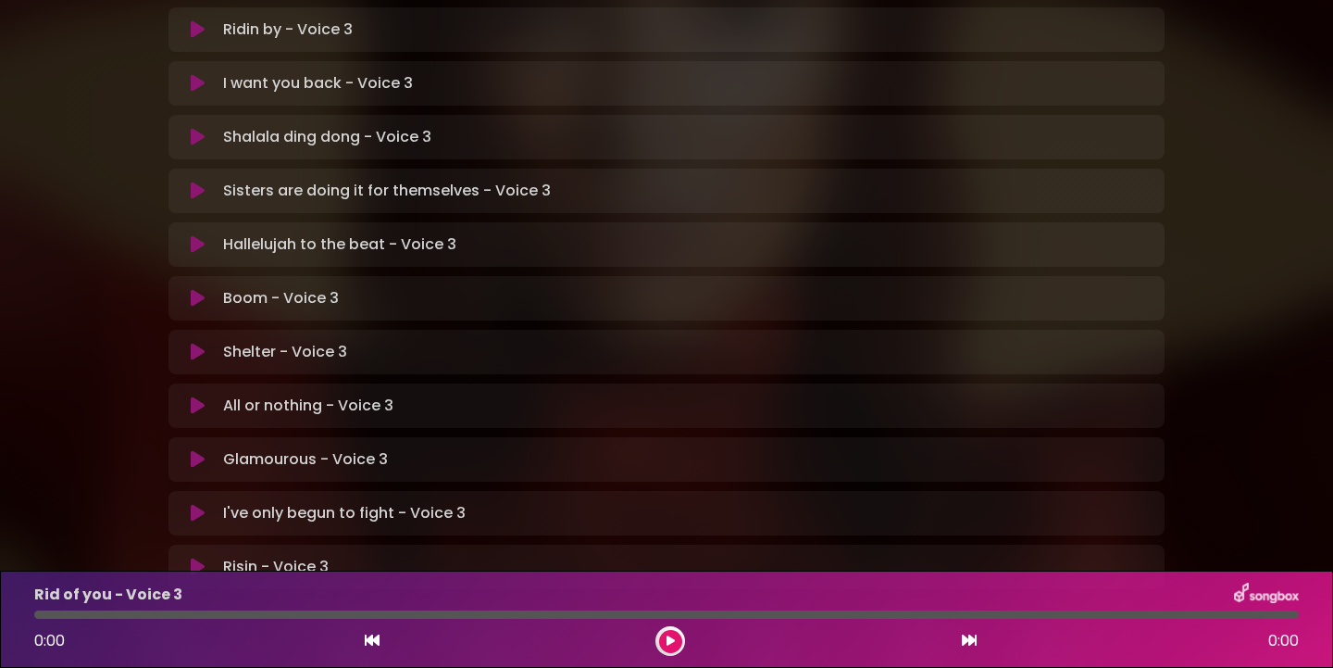
scroll to position [493, 0]
click at [197, 288] on icon at bounding box center [198, 297] width 14 height 19
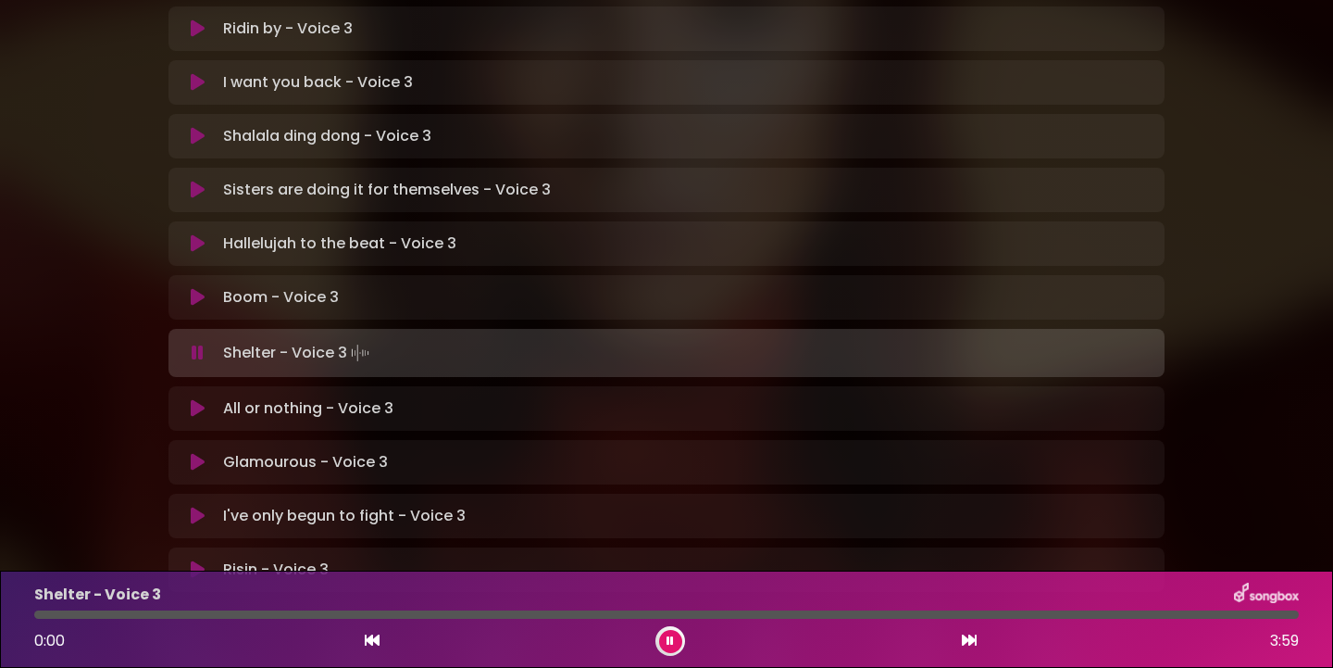
click at [375, 637] on icon at bounding box center [372, 639] width 15 height 15
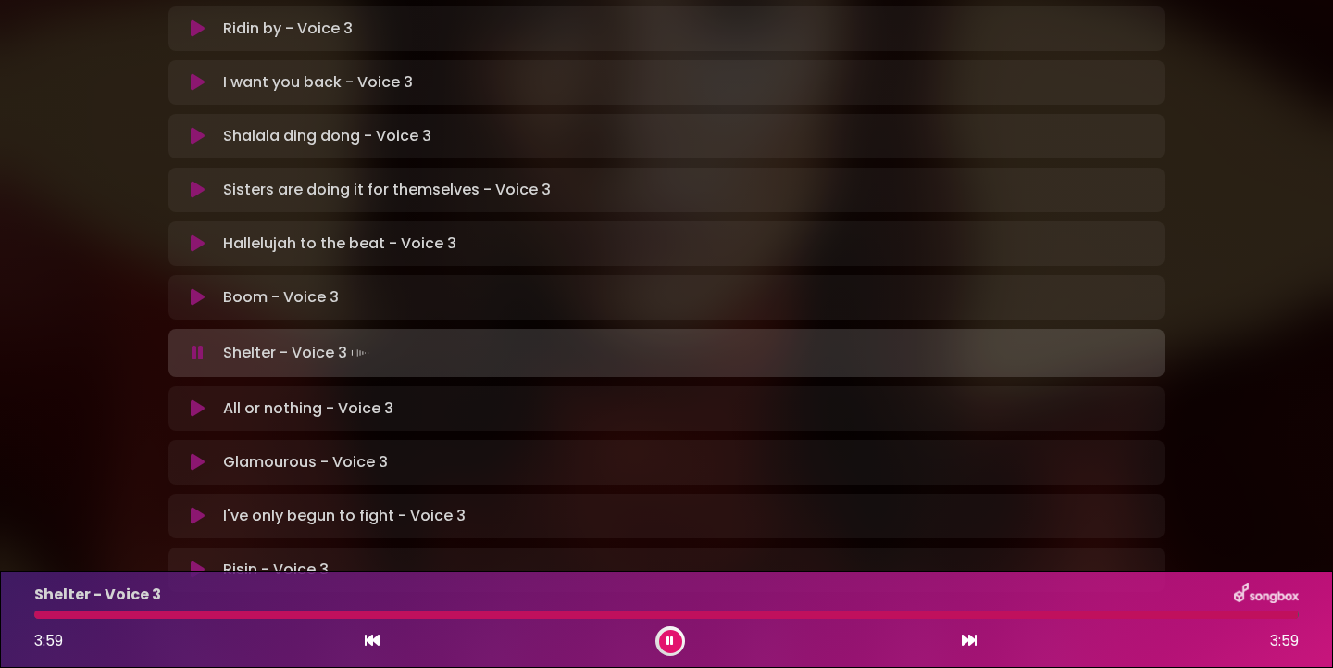
click at [375, 637] on icon at bounding box center [372, 639] width 15 height 15
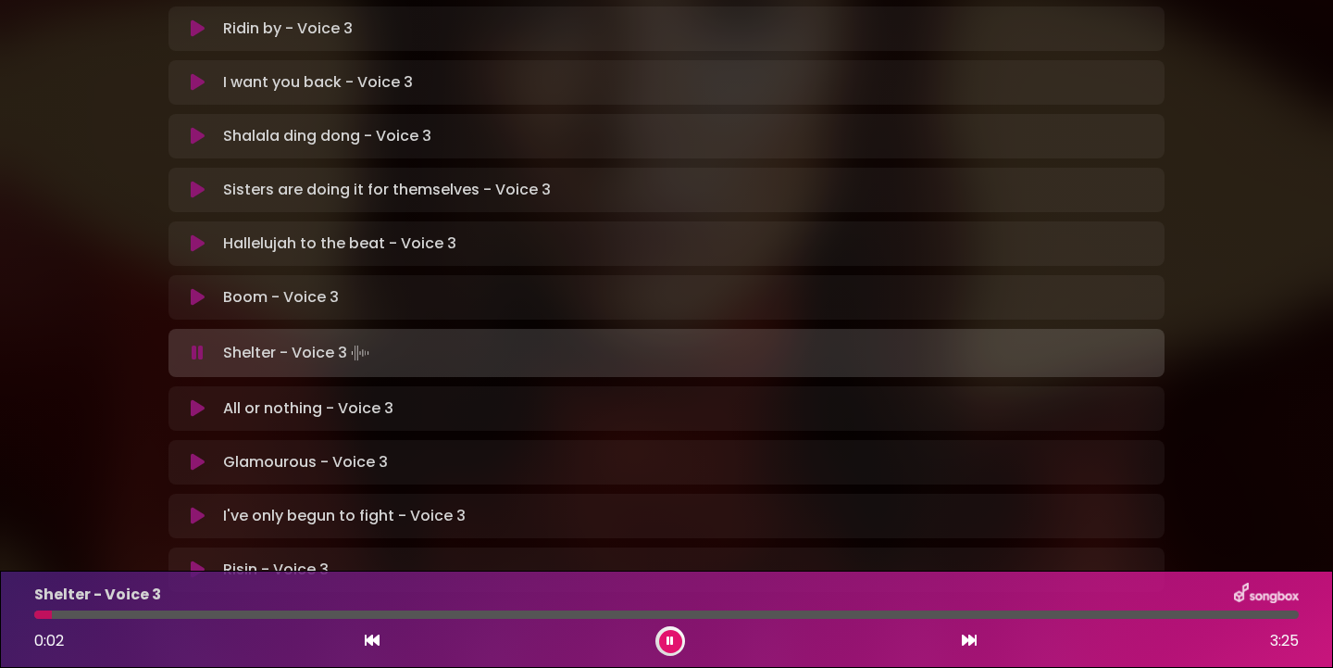
click at [195, 343] on icon at bounding box center [198, 352] width 12 height 19
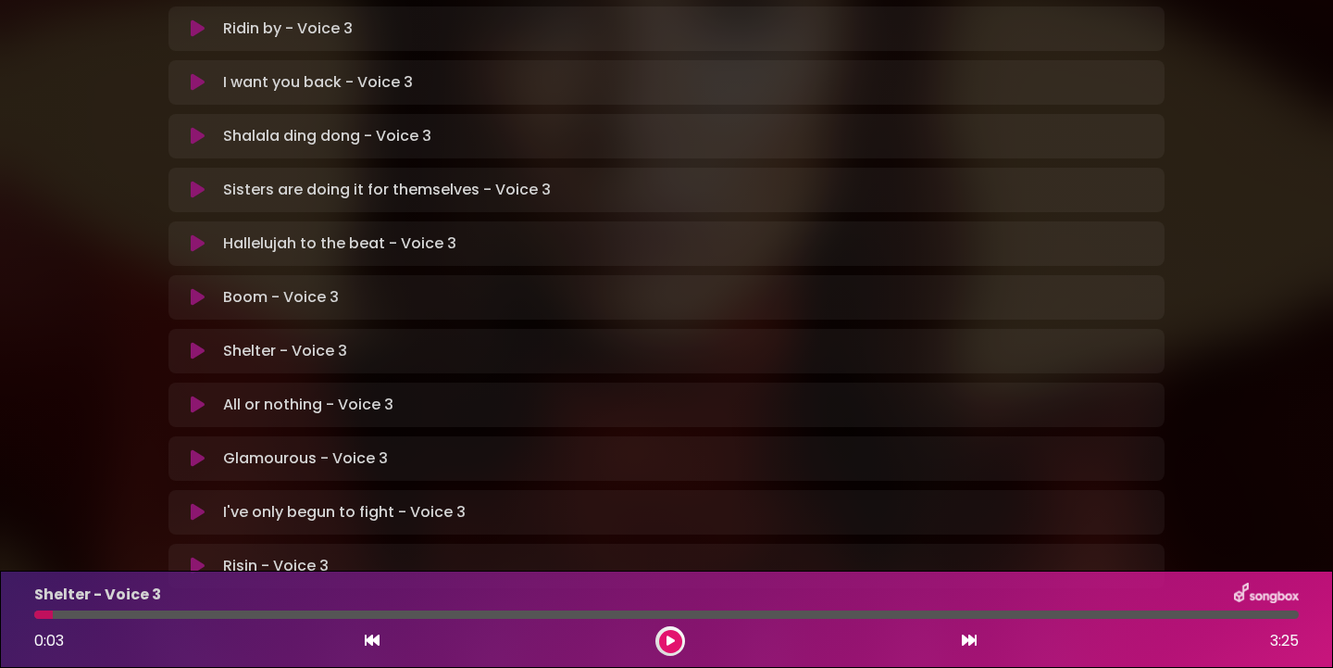
click at [200, 342] on icon at bounding box center [198, 351] width 14 height 19
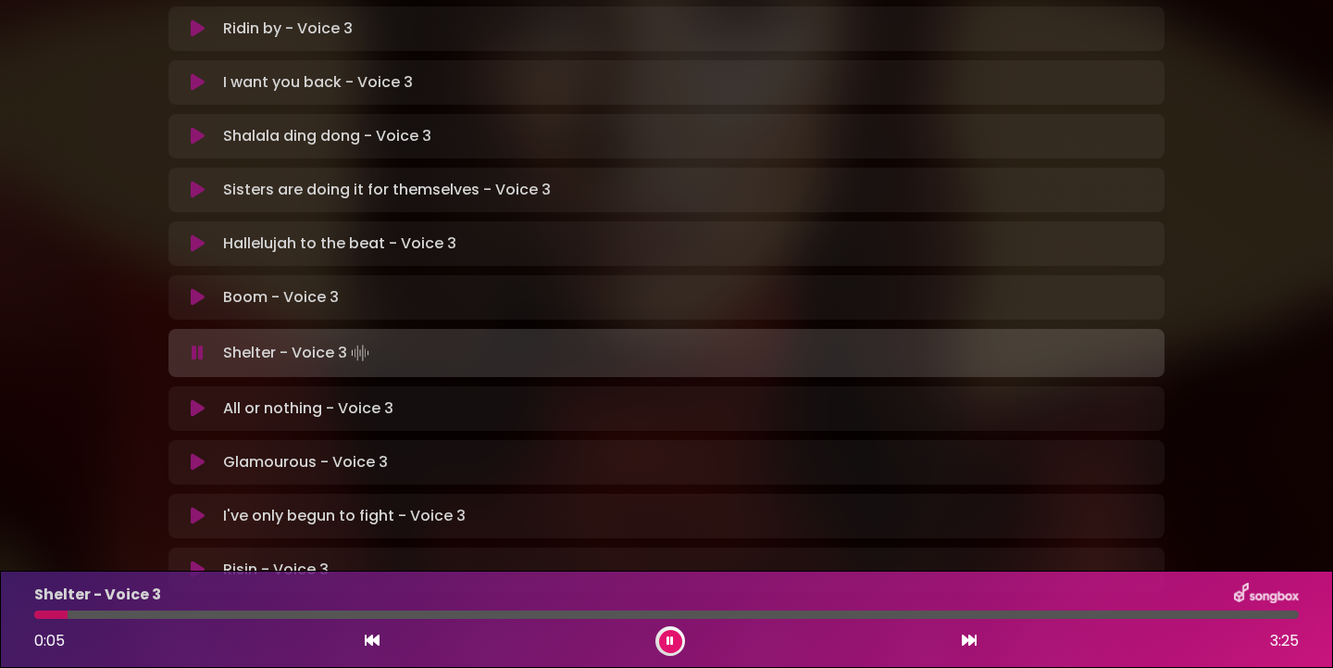
click at [194, 288] on icon at bounding box center [198, 297] width 14 height 19
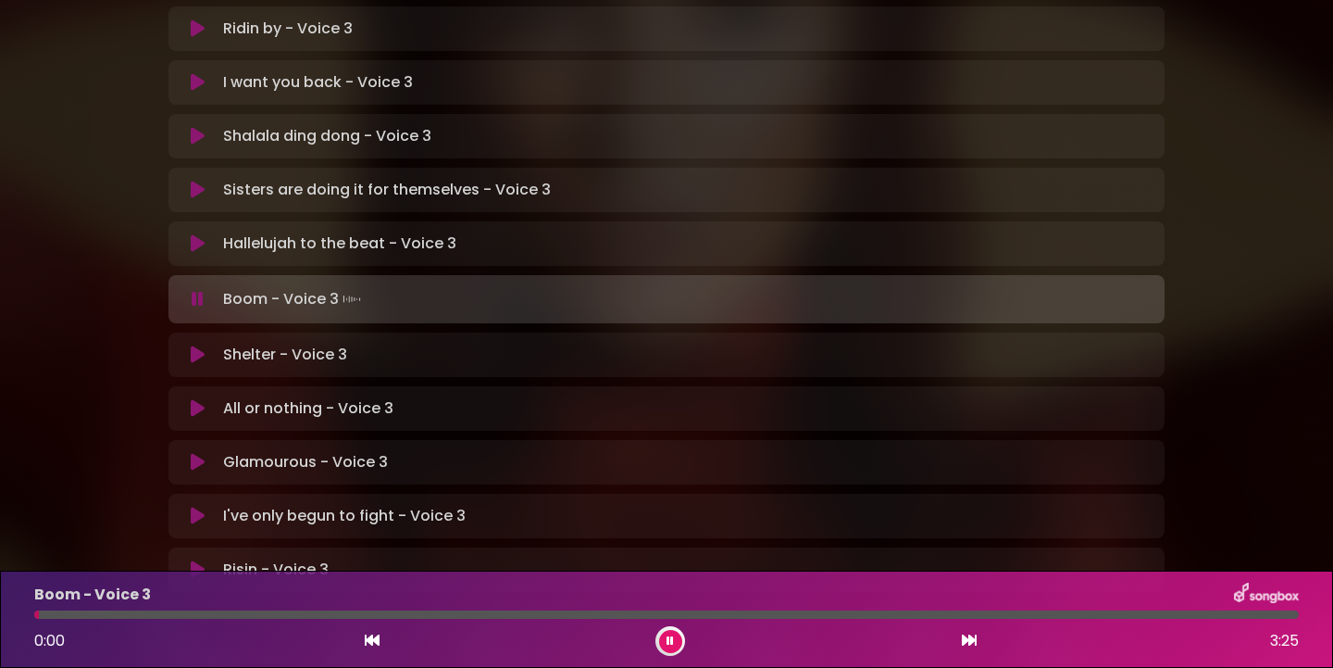
click at [194, 290] on icon at bounding box center [198, 299] width 12 height 19
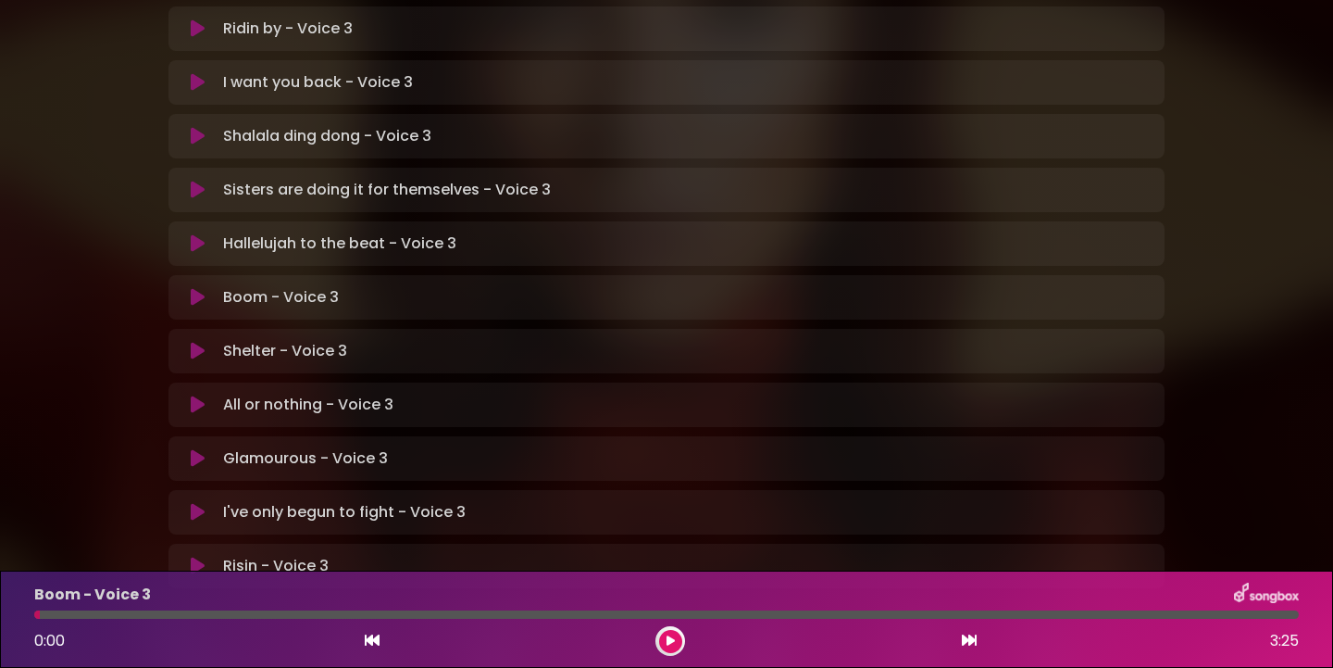
click at [240, 340] on p "Shelter - Voice 3 Loading Track..." at bounding box center [285, 351] width 124 height 22
click at [197, 342] on icon at bounding box center [198, 351] width 14 height 19
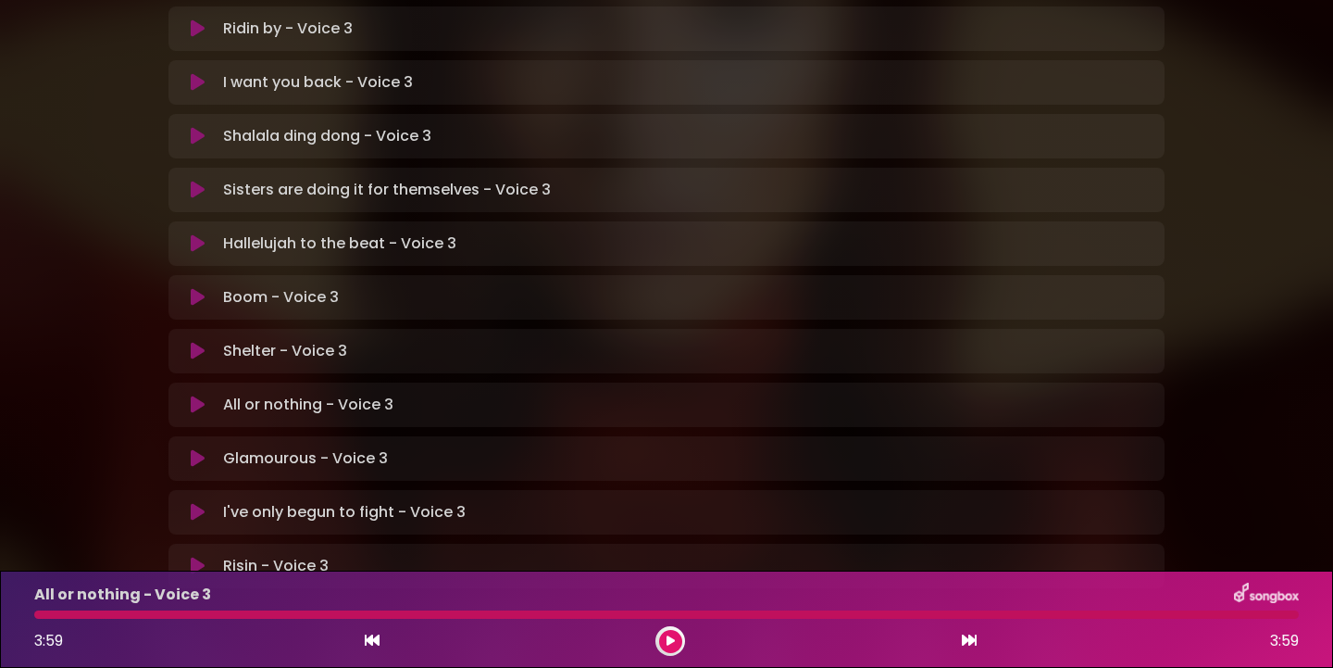
click at [673, 639] on icon at bounding box center [671, 640] width 8 height 11
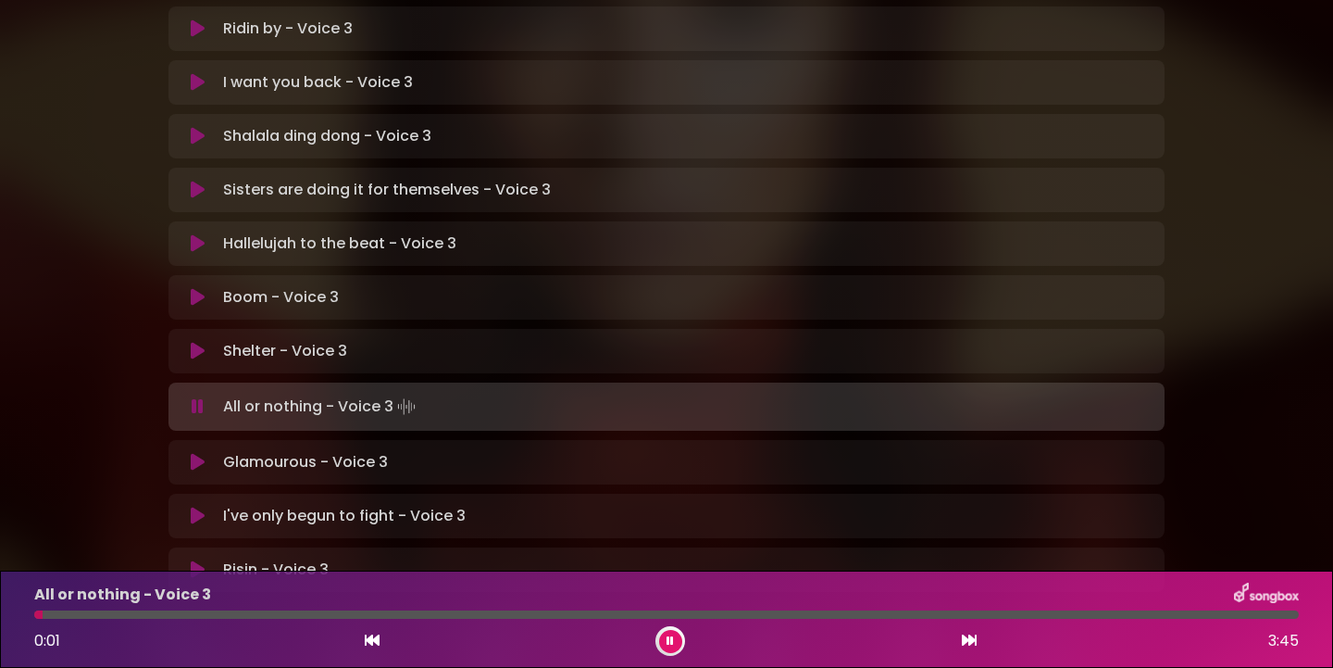
click at [673, 639] on icon at bounding box center [670, 640] width 7 height 11
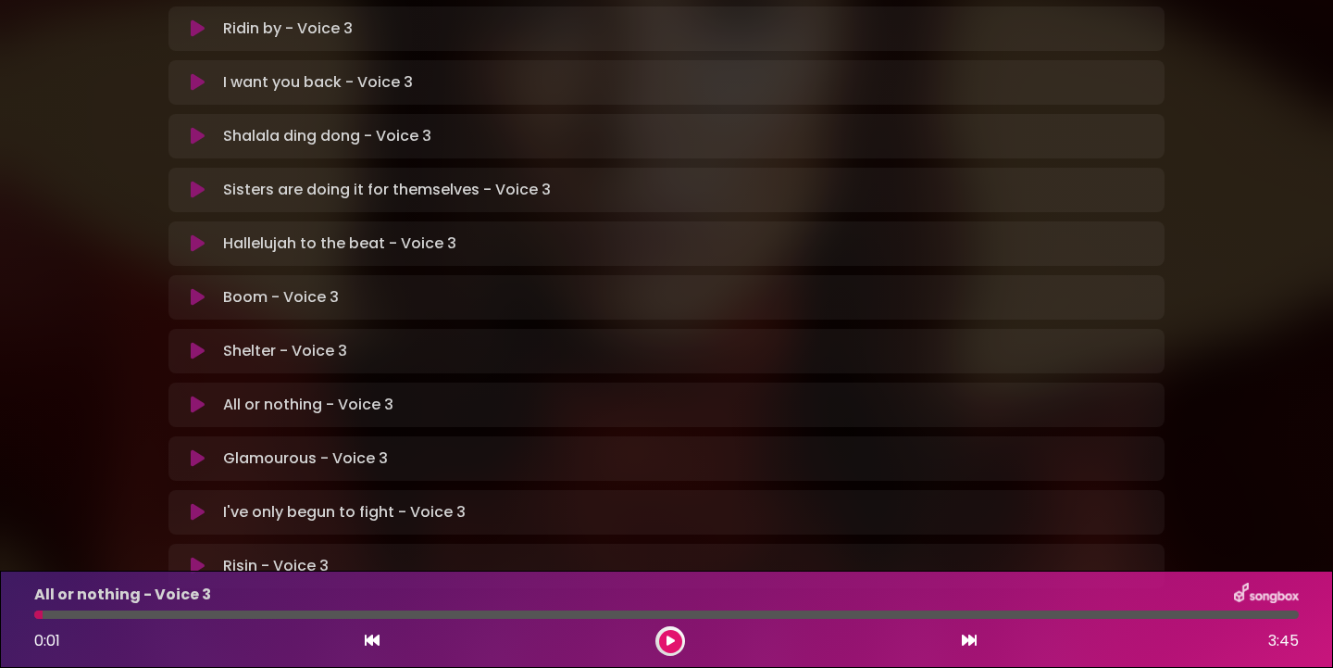
click at [371, 639] on icon at bounding box center [372, 639] width 15 height 15
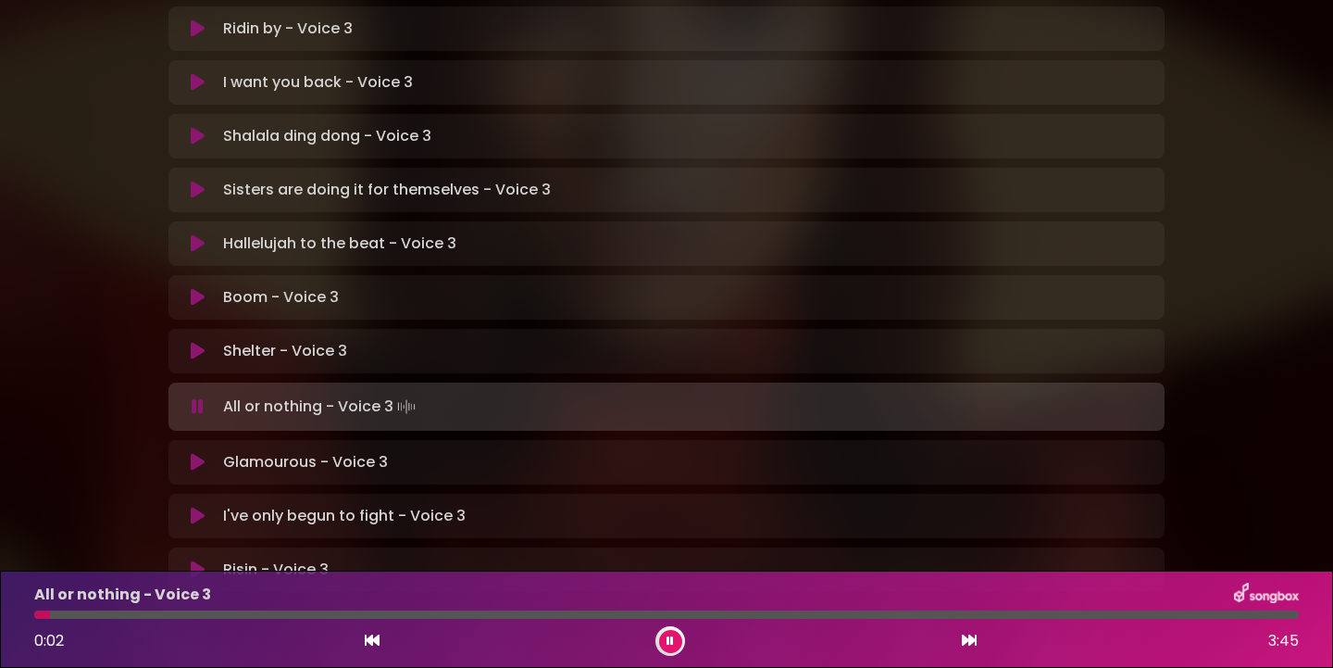
click at [671, 635] on icon at bounding box center [670, 640] width 7 height 11
